Goal: Check status: Check status

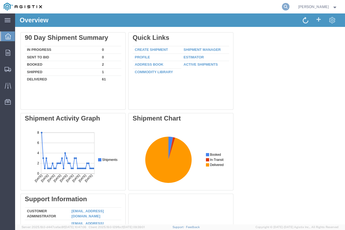
click at [289, 8] on icon at bounding box center [286, 7] width 8 height 8
click at [187, 13] on input "search" at bounding box center [200, 6] width 164 height 13
click at [188, 10] on input "search" at bounding box center [200, 6] width 164 height 13
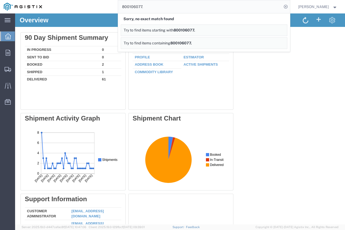
click at [188, 10] on input "800106077." at bounding box center [200, 6] width 164 height 13
click at [188, 10] on input "800106077.3" at bounding box center [200, 6] width 164 height 13
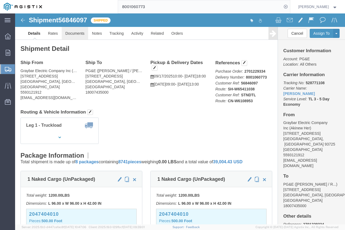
click link "Documents"
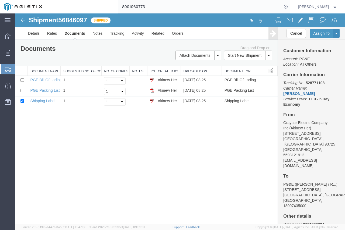
click at [314, 92] on link "[PERSON_NAME]" at bounding box center [298, 94] width 31 height 4
click at [99, 34] on link "Notes" at bounding box center [97, 33] width 17 height 13
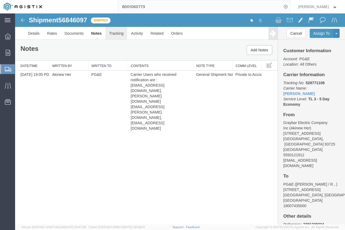
click at [118, 35] on link "Tracking" at bounding box center [116, 33] width 22 height 13
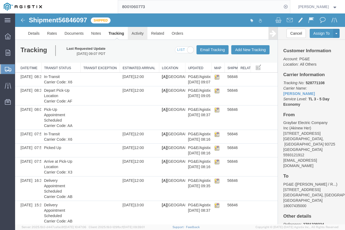
click at [141, 31] on link "Activity" at bounding box center [137, 33] width 19 height 13
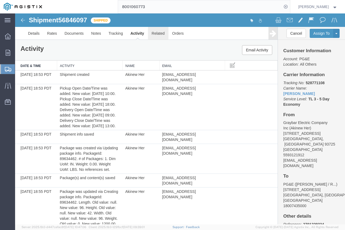
click at [160, 35] on link "Related" at bounding box center [158, 33] width 20 height 13
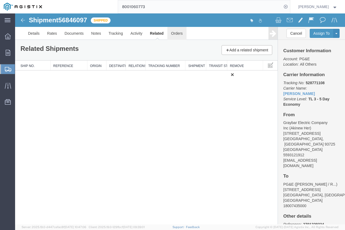
click at [178, 35] on link "Orders" at bounding box center [176, 33] width 19 height 13
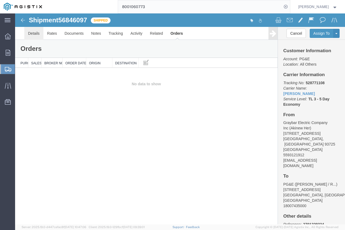
click at [34, 31] on link "Details" at bounding box center [33, 33] width 19 height 13
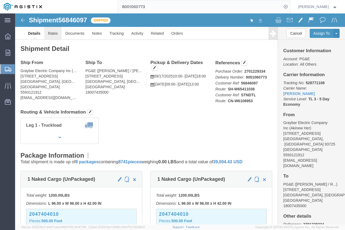
click link "Rates"
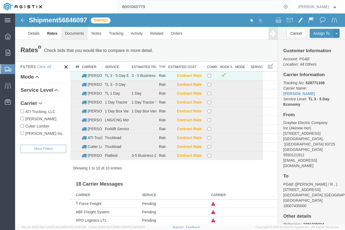
click at [73, 33] on link "Documents" at bounding box center [74, 33] width 27 height 13
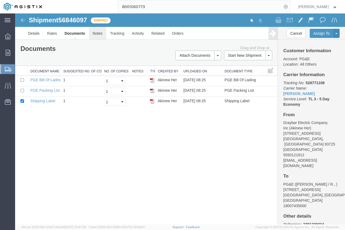
click at [104, 37] on link "Notes" at bounding box center [97, 33] width 17 height 13
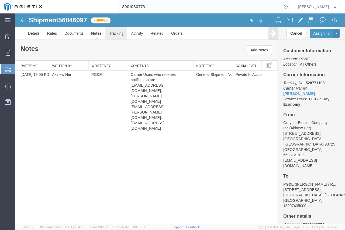
click at [118, 35] on link "Tracking" at bounding box center [116, 33] width 22 height 13
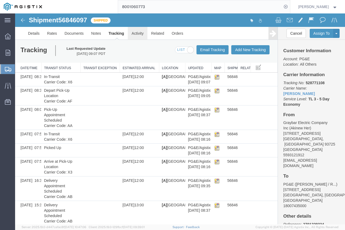
click at [132, 33] on link "Activity" at bounding box center [137, 33] width 19 height 13
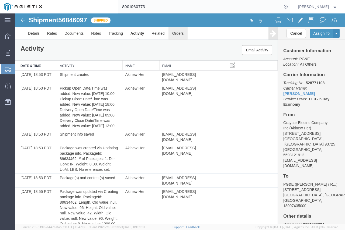
click at [181, 32] on link "Orders" at bounding box center [177, 33] width 19 height 13
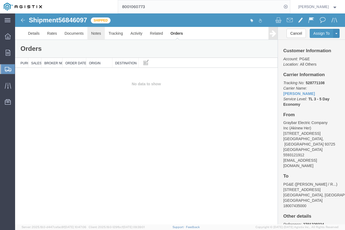
click at [96, 36] on link "Notes" at bounding box center [95, 33] width 17 height 13
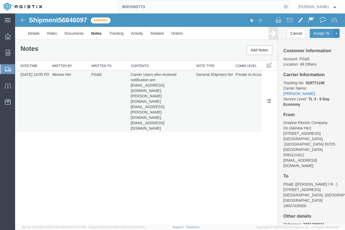
click at [139, 90] on span "Carrier Users who received notification are : [EMAIL_ADDRESS][DOMAIN_NAME],[PER…" at bounding box center [154, 101] width 47 height 58
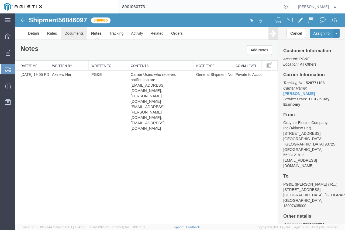
click at [82, 34] on link "Documents" at bounding box center [74, 33] width 27 height 13
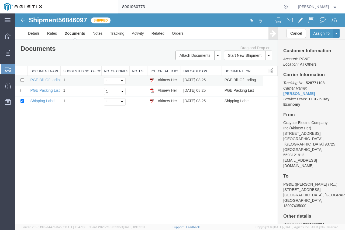
click at [153, 80] on img at bounding box center [152, 80] width 4 height 4
click at [151, 92] on img at bounding box center [152, 91] width 4 height 4
click at [19, 33] on span "Overview" at bounding box center [17, 36] width 4 height 11
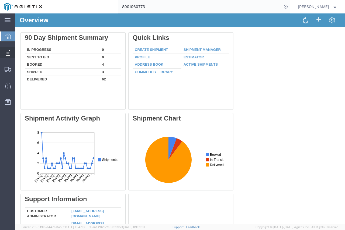
click at [7, 58] on div at bounding box center [7, 52] width 15 height 11
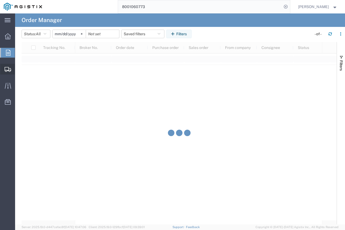
click at [11, 72] on div at bounding box center [7, 69] width 15 height 11
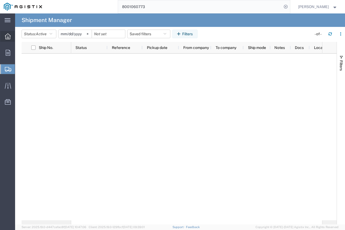
click at [6, 37] on icon at bounding box center [8, 36] width 6 height 6
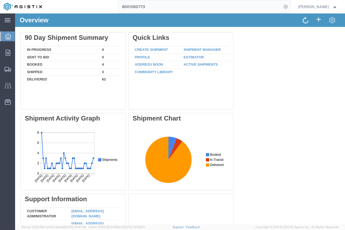
click at [20, 7] on img at bounding box center [23, 7] width 38 height 8
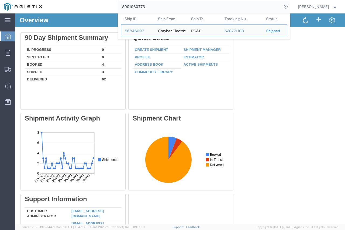
drag, startPoint x: 165, startPoint y: 5, endPoint x: 93, endPoint y: 7, distance: 71.9
click at [93, 7] on div "8001060773 Ship ID Ship From Ship To Tracking Nu. Status Ship ID 56846097 Ship …" at bounding box center [168, 6] width 244 height 13
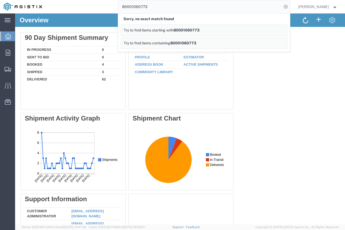
click at [206, 29] on link "Try to find items starting with 80001060773" at bounding box center [204, 30] width 166 height 12
click at [168, 44] on span "Try to find items containing" at bounding box center [147, 43] width 47 height 4
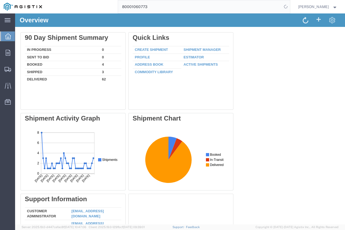
drag, startPoint x: 158, startPoint y: 6, endPoint x: 296, endPoint y: 0, distance: 138.5
click at [160, 6] on input "80001060773" at bounding box center [200, 6] width 164 height 13
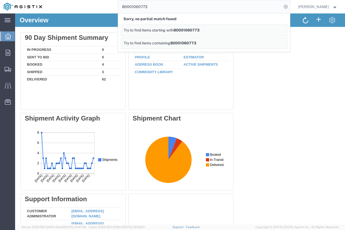
click at [306, 73] on div "Delete 90 Day Shipment Summary In Progress 0 Sent To Bid 0 Booked 4 Shipped 3 D…" at bounding box center [179, 153] width 319 height 242
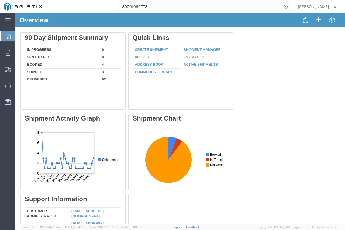
click at [233, 5] on input "80001060773" at bounding box center [200, 6] width 164 height 13
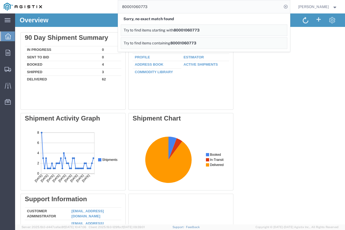
click at [152, 8] on input "80001060773" at bounding box center [200, 6] width 164 height 13
drag, startPoint x: 152, startPoint y: 7, endPoint x: 108, endPoint y: 6, distance: 44.2
click at [108, 6] on div "80001060773 Sorry, no exact match found Try to find items starting with 8000106…" at bounding box center [168, 6] width 244 height 13
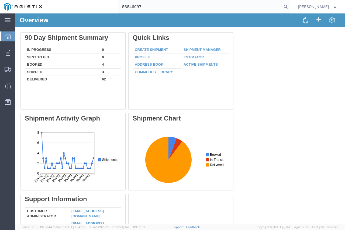
type input "56846097"
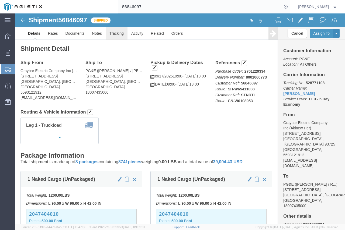
click link "Tracking"
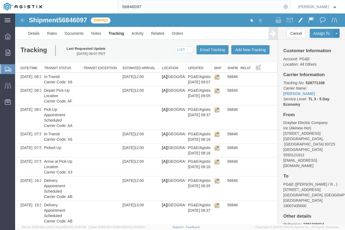
click at [24, 18] on img at bounding box center [23, 20] width 6 height 6
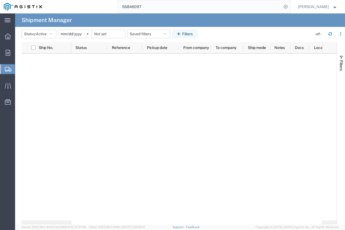
click at [0, 0] on span "Shipment Manager" at bounding box center [0, 0] width 0 height 0
click at [83, 34] on input "[DATE]" at bounding box center [74, 34] width 33 height 8
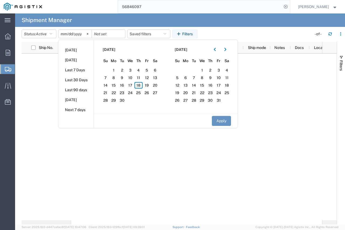
click at [83, 34] on input "[DATE]" at bounding box center [74, 34] width 33 height 8
click at [162, 139] on div at bounding box center [196, 137] width 251 height 167
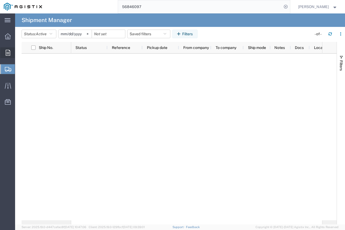
click at [9, 55] on icon at bounding box center [8, 53] width 5 height 6
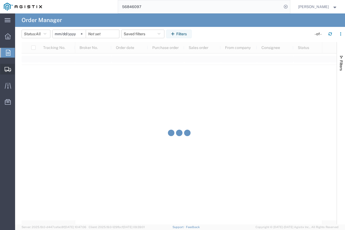
click at [6, 65] on div at bounding box center [7, 69] width 15 height 11
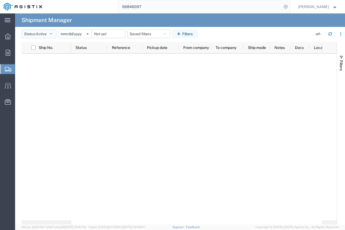
click at [52, 34] on icon "button" at bounding box center [51, 34] width 3 height 4
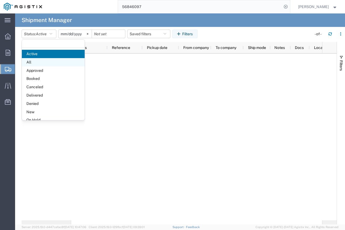
click at [43, 65] on span "All" at bounding box center [53, 62] width 63 height 8
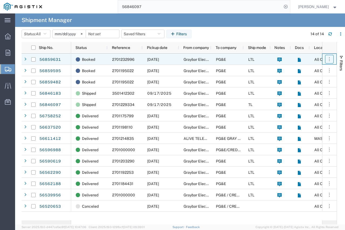
click at [331, 58] on icon "button" at bounding box center [328, 59] width 5 height 5
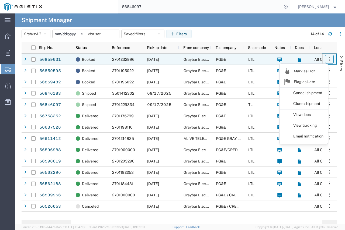
click at [331, 58] on icon "button" at bounding box center [328, 59] width 5 height 5
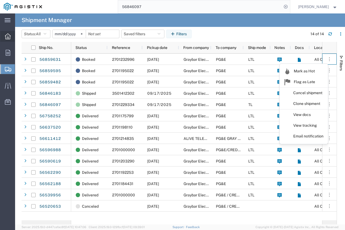
click at [11, 39] on div at bounding box center [7, 36] width 15 height 11
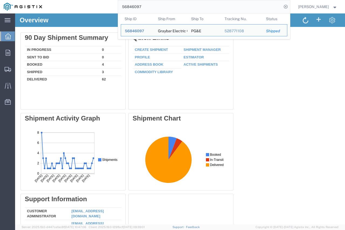
click at [161, 8] on input "56846097" at bounding box center [200, 6] width 164 height 13
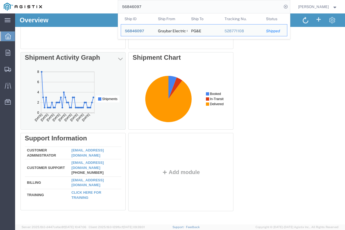
scroll to position [61, 0]
